Goal: Use online tool/utility

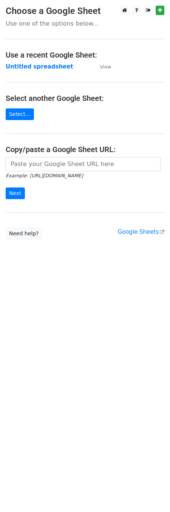
click at [33, 157] on main "Choose a Google Sheet Use one of the options below... Use a recent Google Sheet…" at bounding box center [85, 123] width 170 height 234
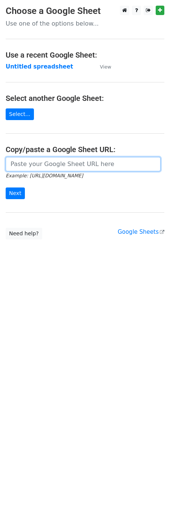
click at [36, 170] on input "url" at bounding box center [83, 164] width 155 height 14
paste input "[URL][DOMAIN_NAME]"
type input "[URL][DOMAIN_NAME]"
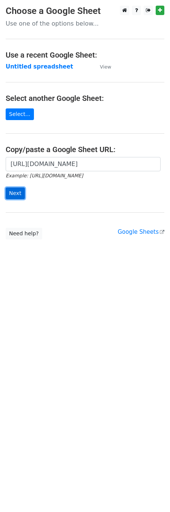
click at [11, 197] on input "Next" at bounding box center [15, 194] width 19 height 12
